Goal: Transaction & Acquisition: Purchase product/service

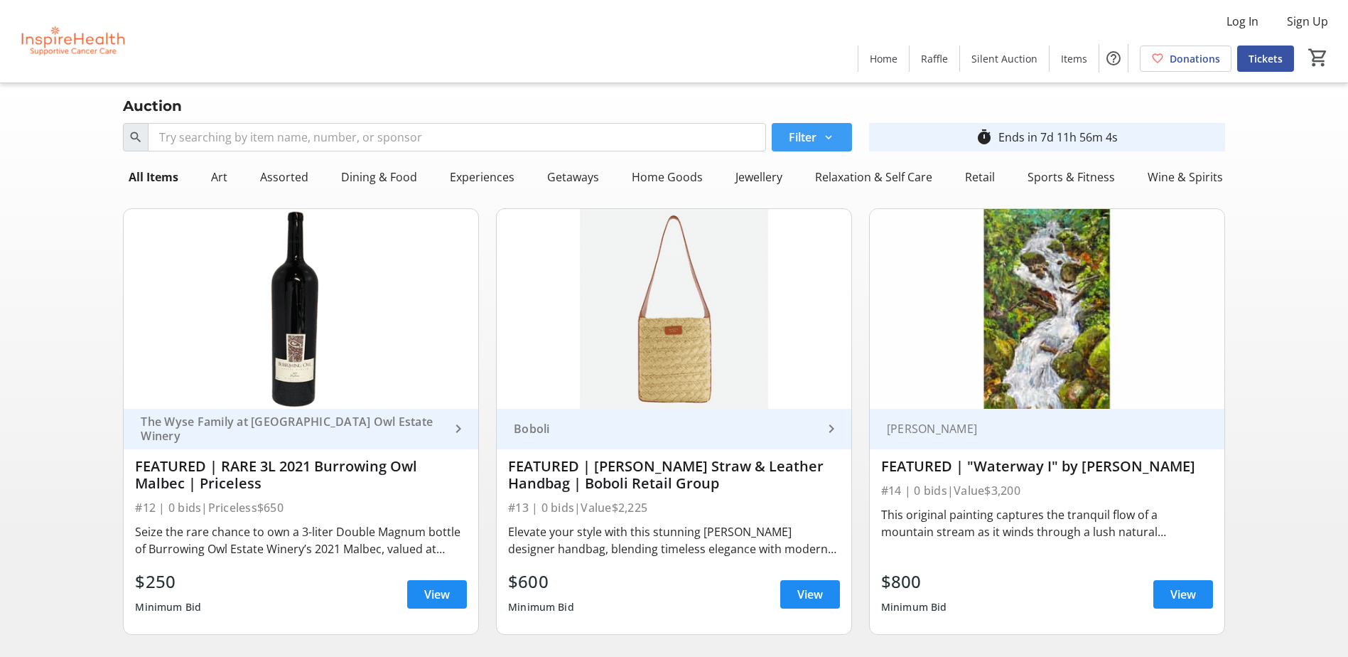
click at [846, 147] on span at bounding box center [812, 137] width 80 height 34
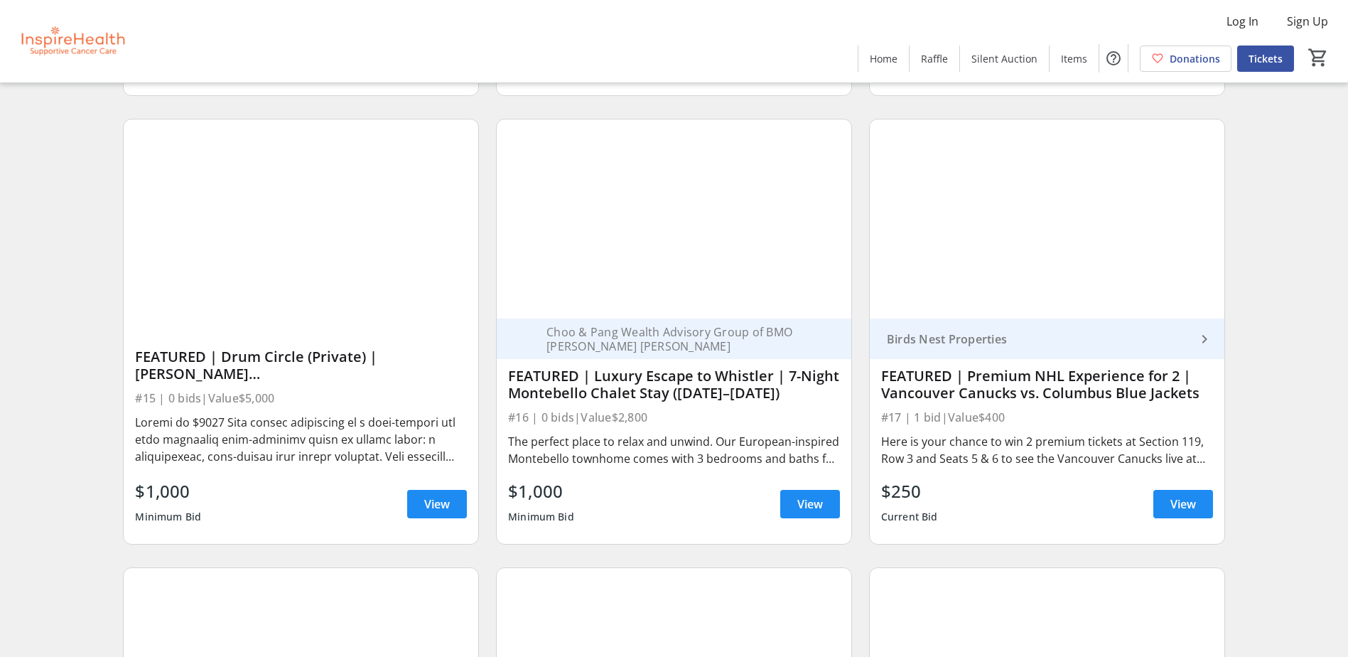
scroll to position [569, 0]
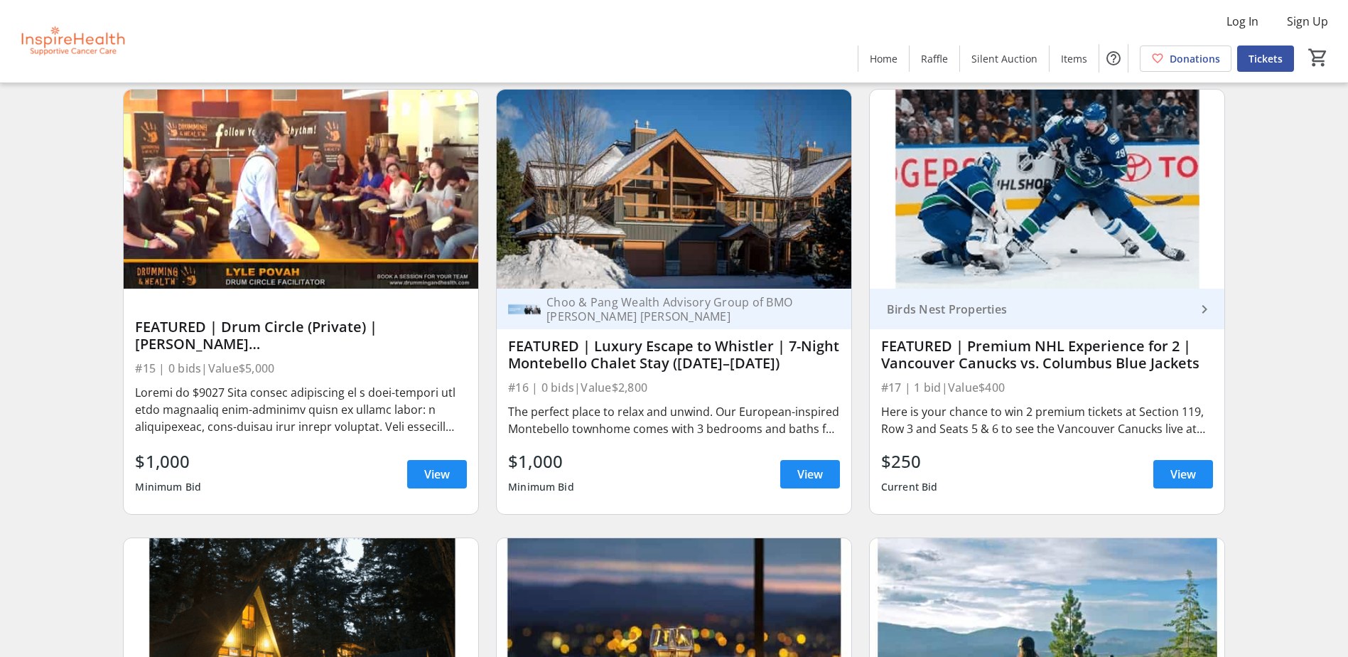
click at [1023, 431] on div "Here is your chance to win 2 premium tickets at Section 119, Row 3 and Seats 5 …" at bounding box center [1047, 420] width 332 height 34
click at [1180, 473] on span "View" at bounding box center [1184, 474] width 26 height 17
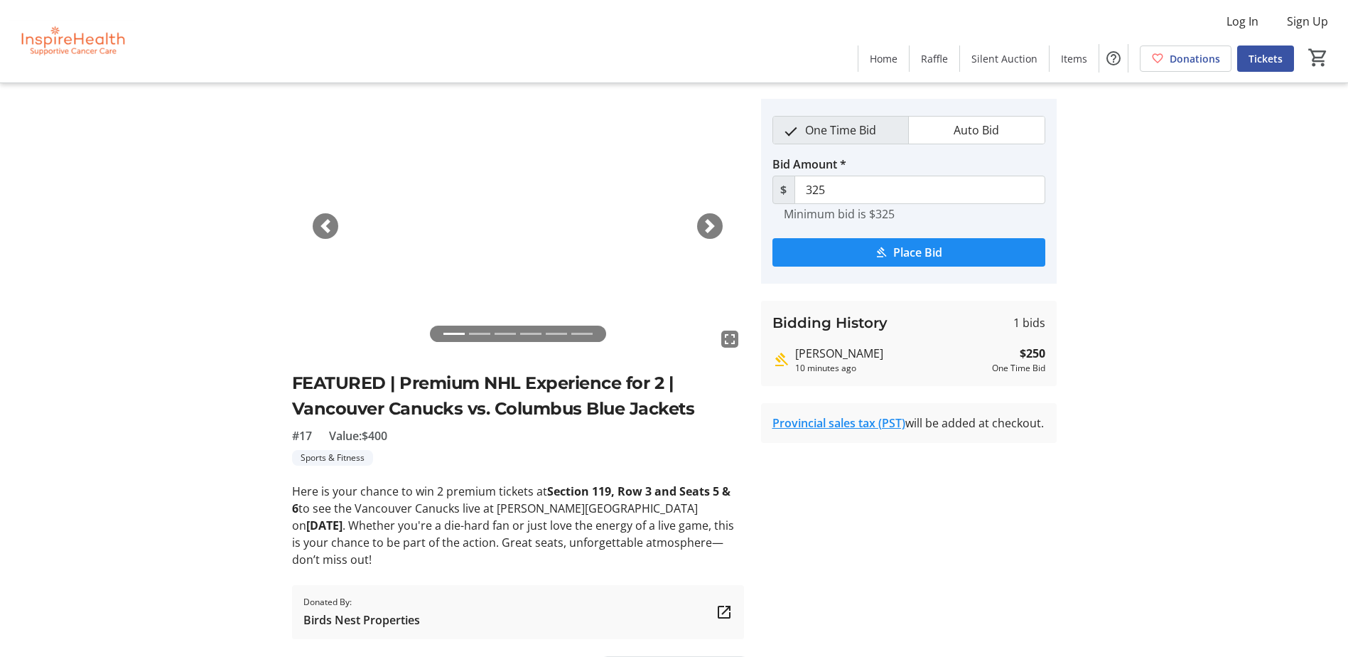
scroll to position [55, 0]
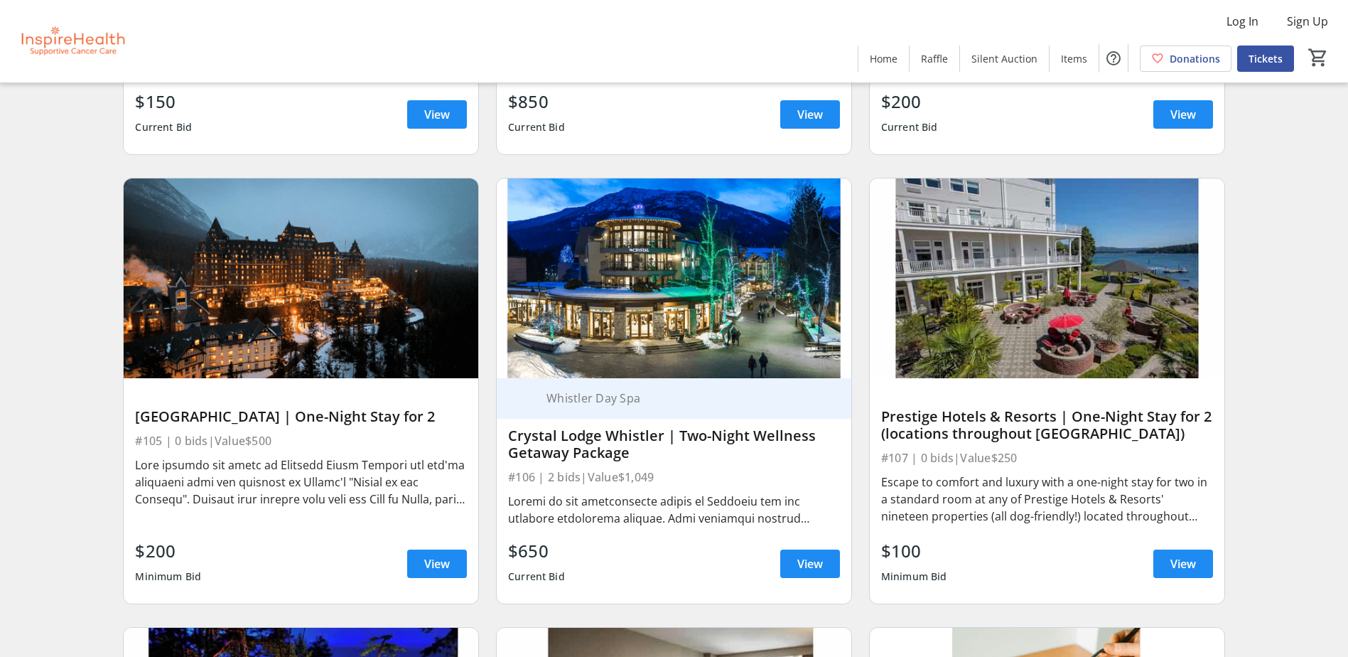
scroll to position [1848, 0]
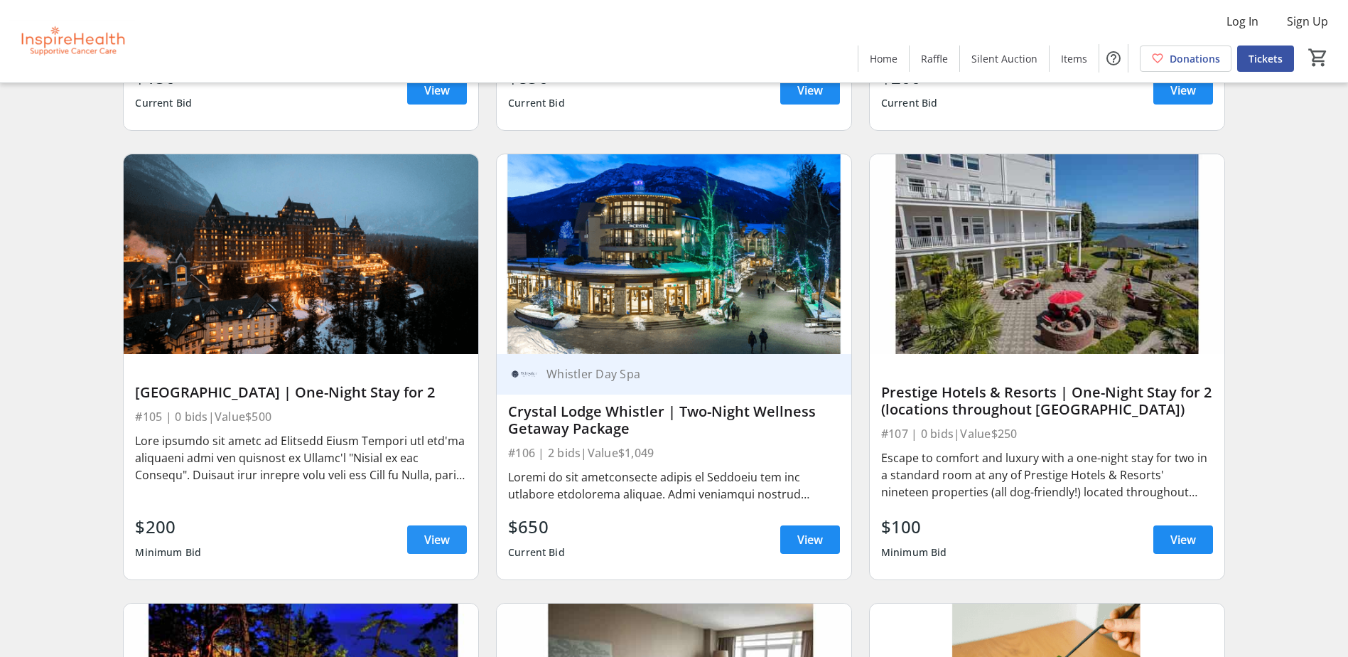
click at [424, 539] on span "View" at bounding box center [437, 539] width 26 height 17
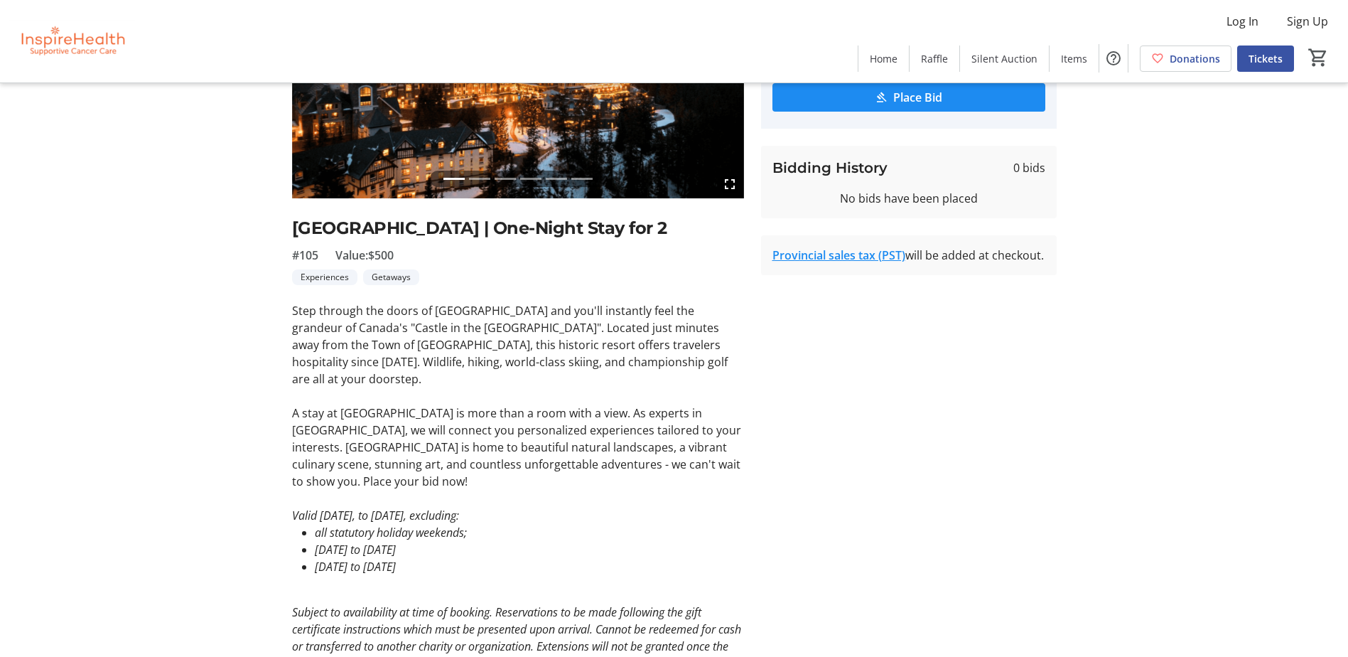
scroll to position [213, 0]
